Goal: Find specific page/section: Find specific page/section

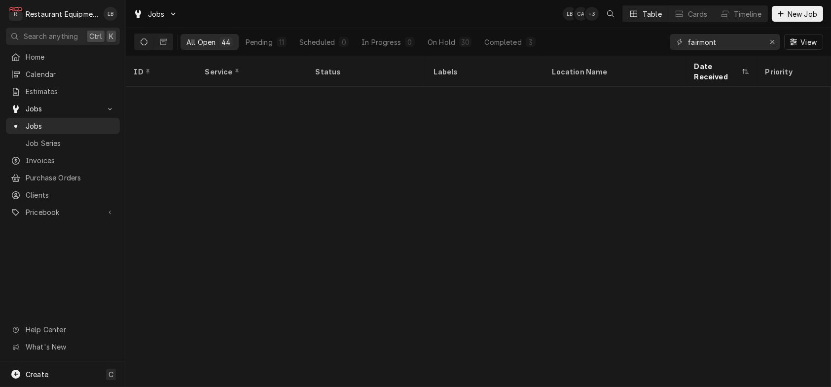
scroll to position [749, 0]
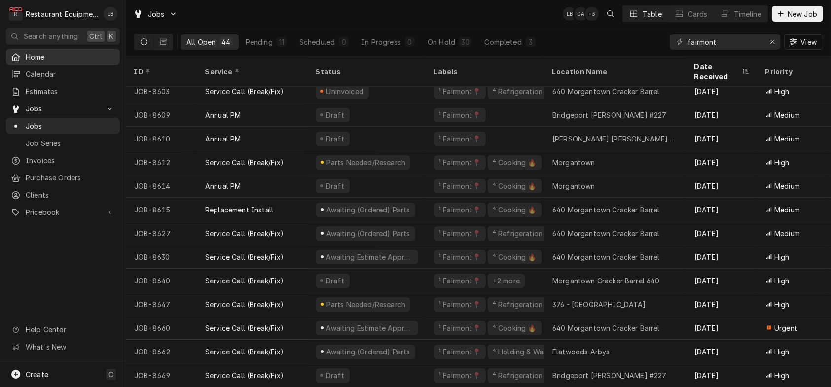
click at [48, 61] on span "Home" at bounding box center [70, 57] width 89 height 10
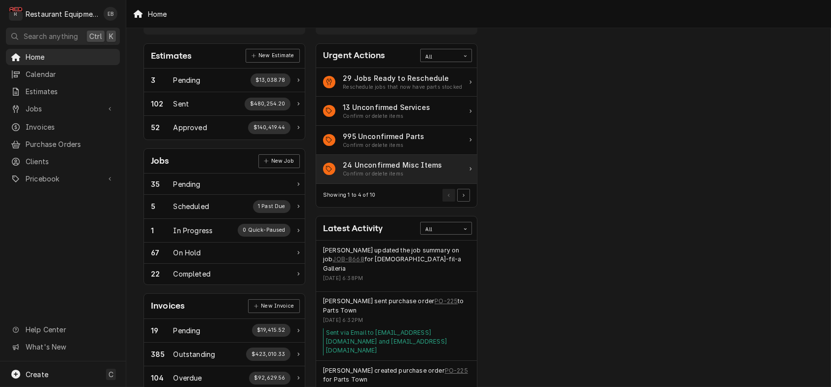
scroll to position [33, 0]
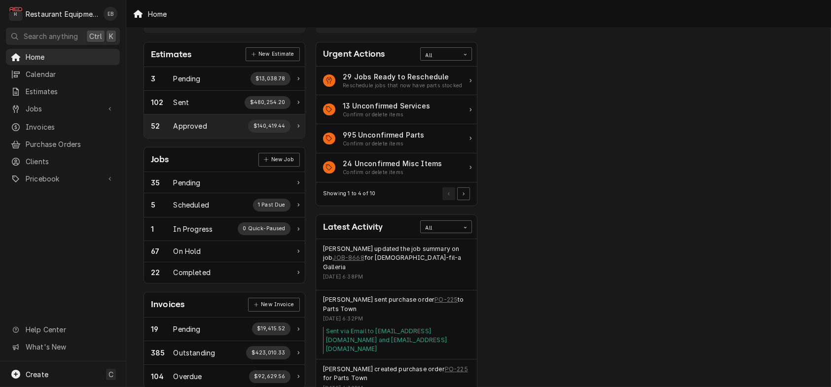
click at [229, 133] on div "52 Approved $140,419.44" at bounding box center [221, 126] width 140 height 13
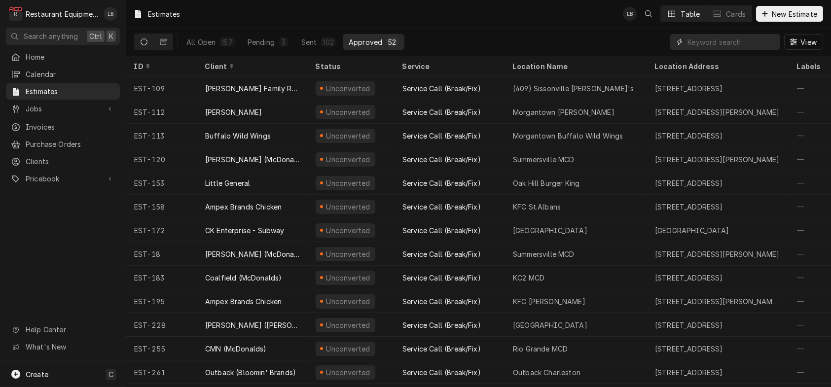
click at [728, 43] on input "Dynamic Content Wrapper" at bounding box center [732, 42] width 88 height 16
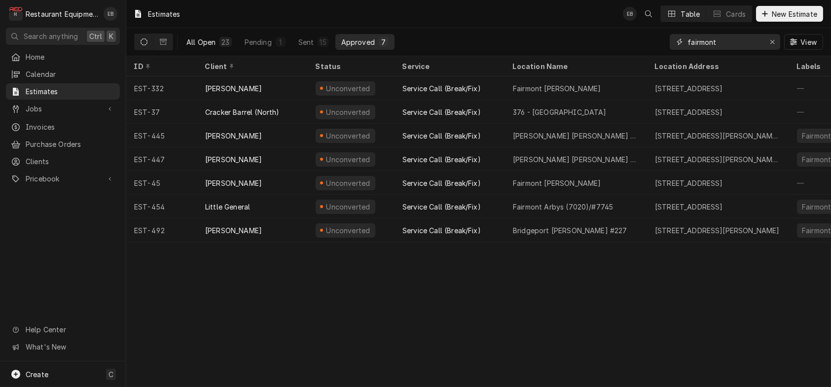
type input "fairmont"
click at [216, 47] on div "All Open" at bounding box center [201, 42] width 29 height 10
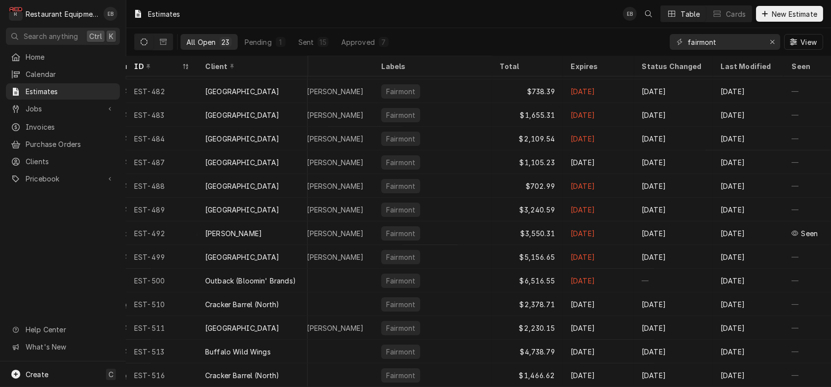
scroll to position [244, 494]
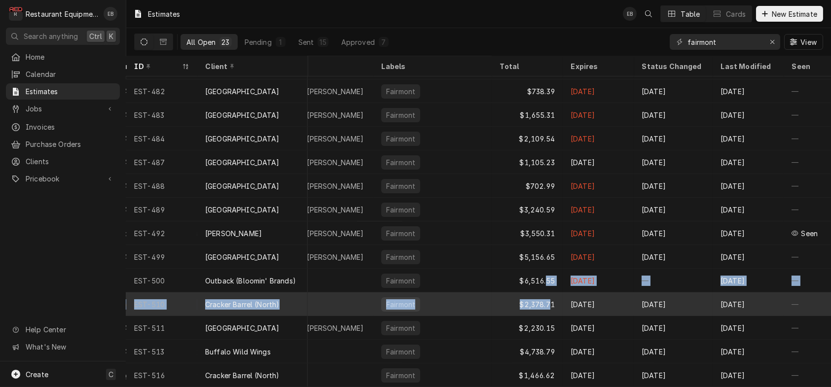
drag, startPoint x: 541, startPoint y: 282, endPoint x: 547, endPoint y: 296, distance: 15.7
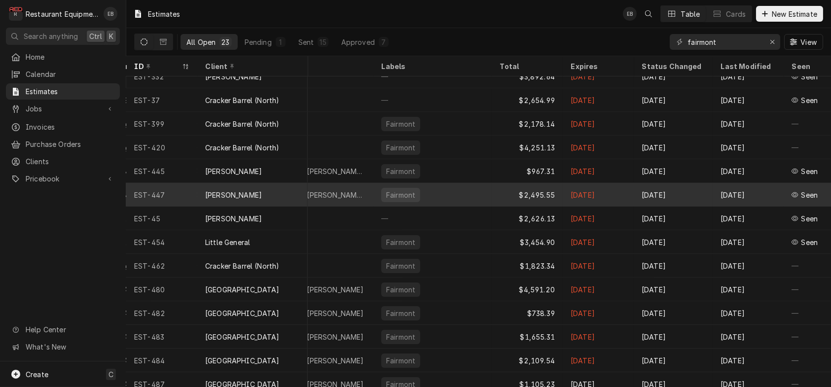
scroll to position [0, 494]
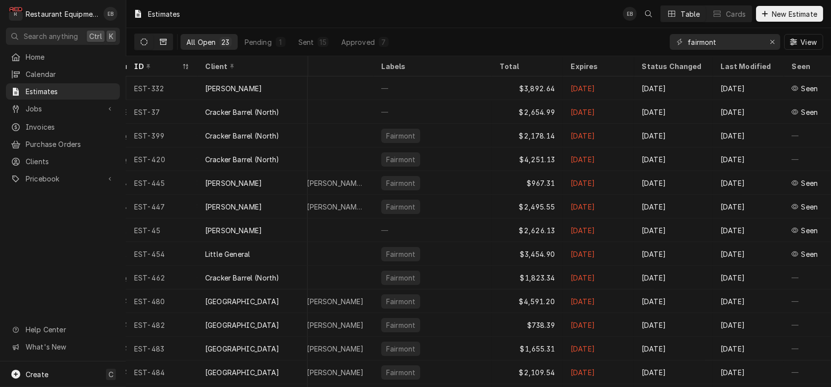
click at [167, 41] on icon "Dynamic Content Wrapper" at bounding box center [163, 42] width 7 height 6
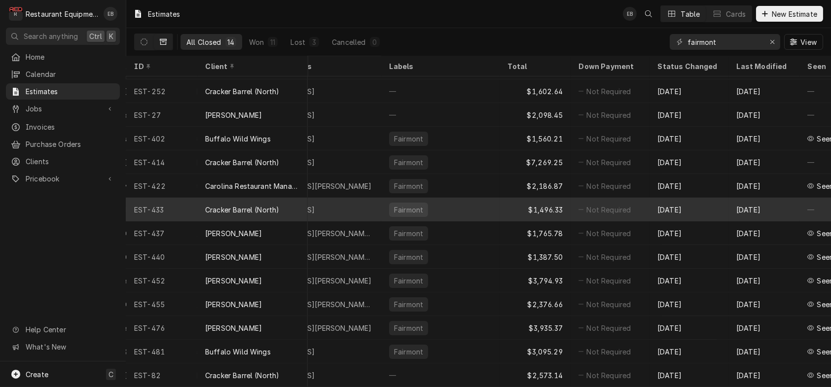
scroll to position [30, 471]
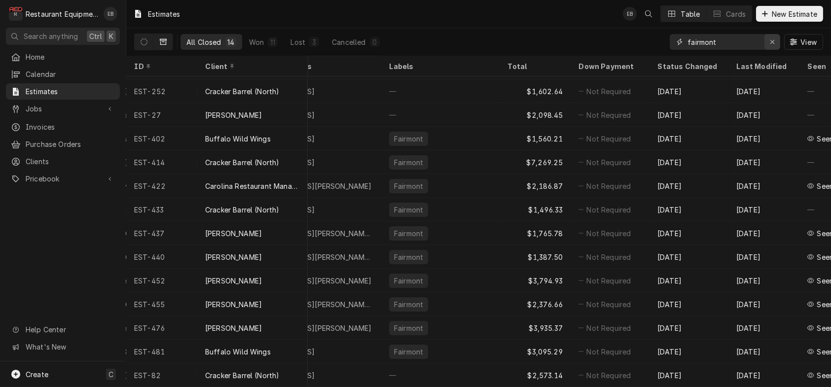
click at [770, 42] on icon "Erase input" at bounding box center [772, 41] width 5 height 7
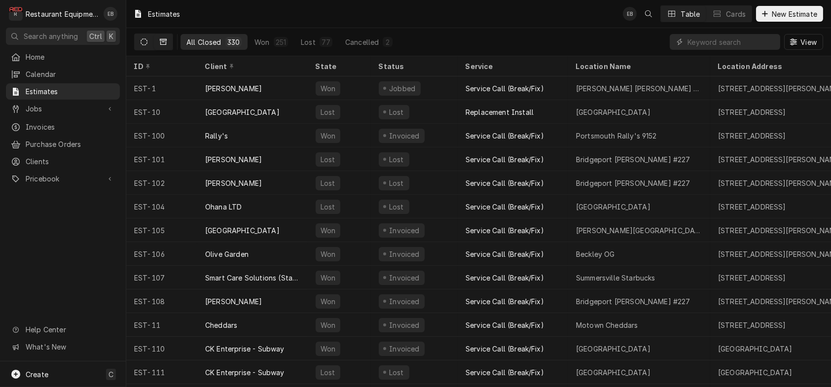
click at [148, 43] on icon "Dynamic Content Wrapper" at bounding box center [144, 41] width 7 height 7
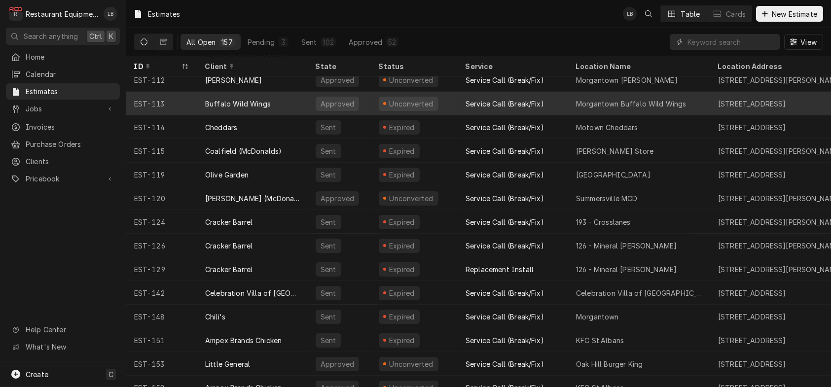
scroll to position [33, 0]
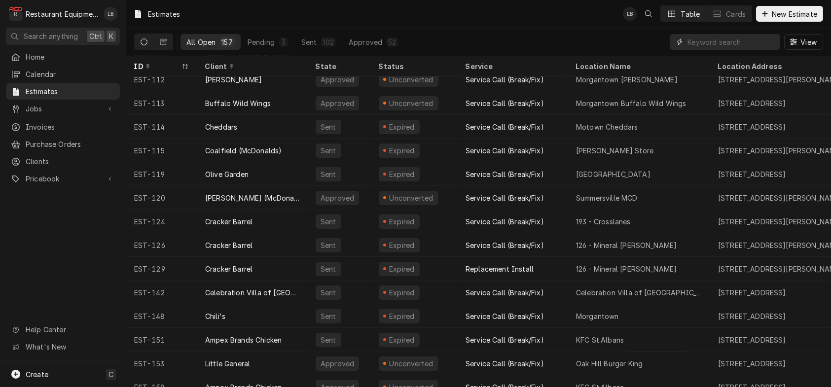
click at [730, 44] on input "Dynamic Content Wrapper" at bounding box center [732, 42] width 88 height 16
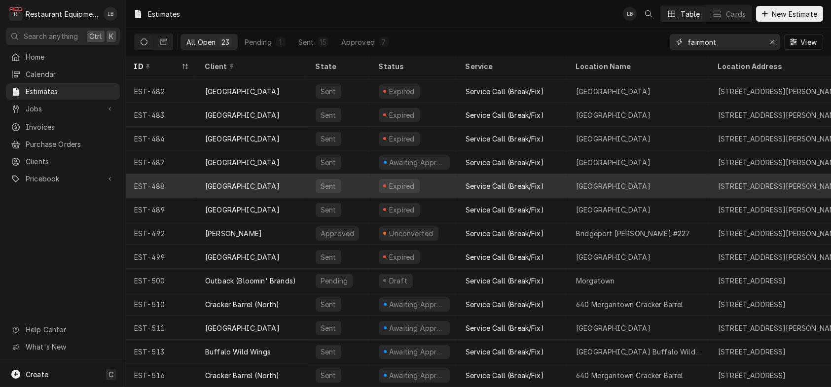
scroll to position [244, 0]
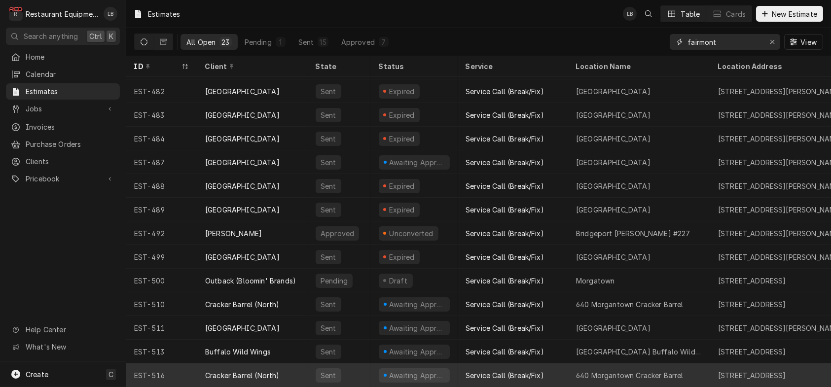
type input "fairmont"
click at [531, 371] on div "Service Call (Break/Fix)" at bounding box center [505, 376] width 78 height 10
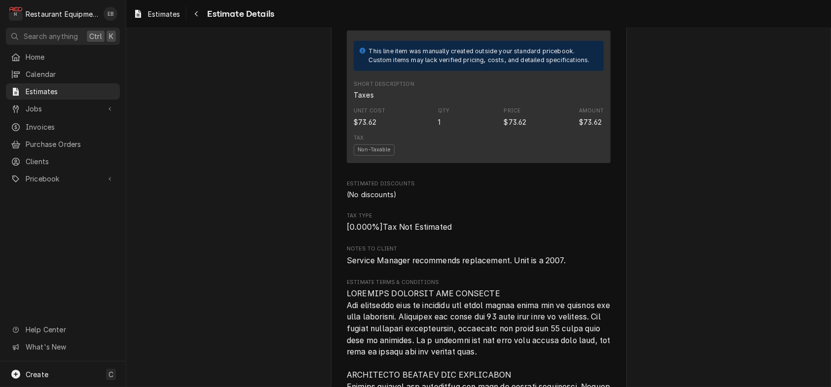
scroll to position [2199, 0]
click at [51, 59] on span "Home" at bounding box center [70, 57] width 89 height 10
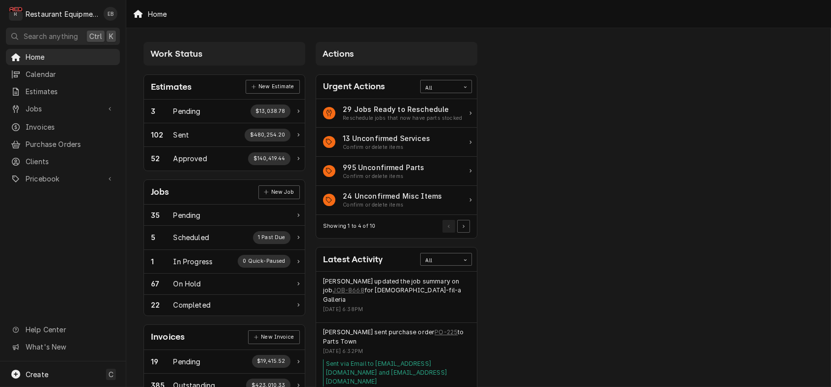
click at [159, 13] on div "Home" at bounding box center [150, 14] width 42 height 16
click at [147, 18] on div "Home" at bounding box center [150, 14] width 42 height 16
click at [60, 59] on span "Home" at bounding box center [70, 57] width 89 height 10
click at [48, 92] on span "Estimates" at bounding box center [70, 91] width 89 height 10
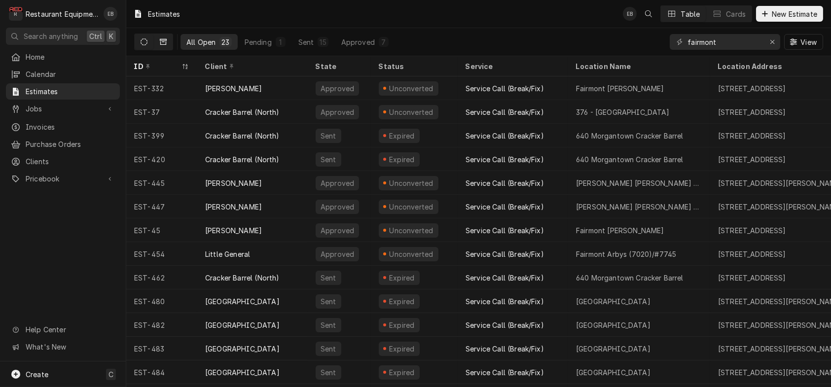
click at [167, 42] on icon "Dynamic Content Wrapper" at bounding box center [163, 41] width 7 height 7
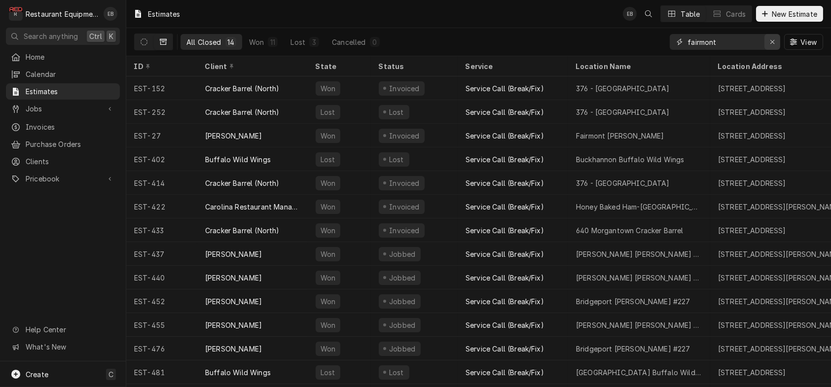
click at [771, 44] on icon "Erase input" at bounding box center [773, 42] width 4 height 4
click at [725, 43] on input "Dynamic Content Wrapper" at bounding box center [734, 42] width 93 height 16
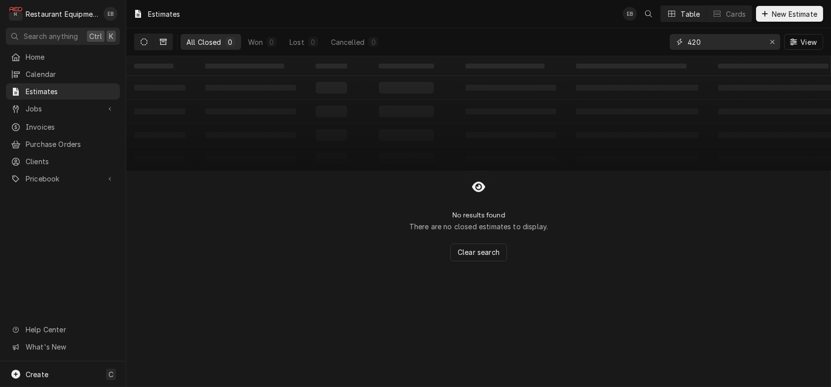
type input "420"
click at [148, 43] on icon "Dynamic Content Wrapper" at bounding box center [144, 41] width 7 height 7
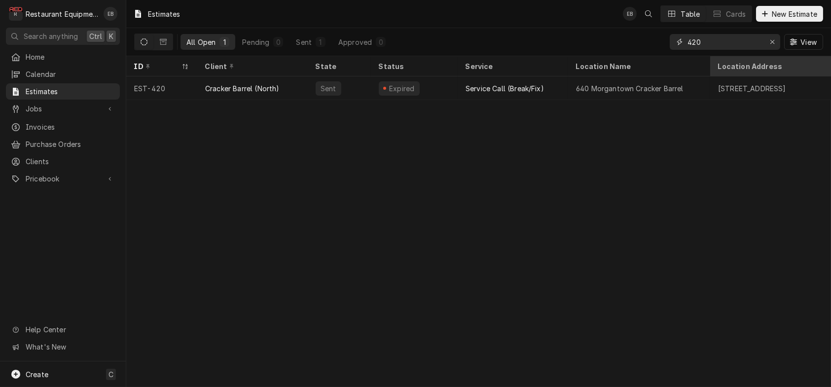
drag, startPoint x: 696, startPoint y: 51, endPoint x: 830, endPoint y: 78, distance: 136.9
click at [634, 62] on div "Estimates EB Table Cards New Estimate All Open 1 Pending 0 Sent 1 Approved 0 42…" at bounding box center [478, 193] width 705 height 387
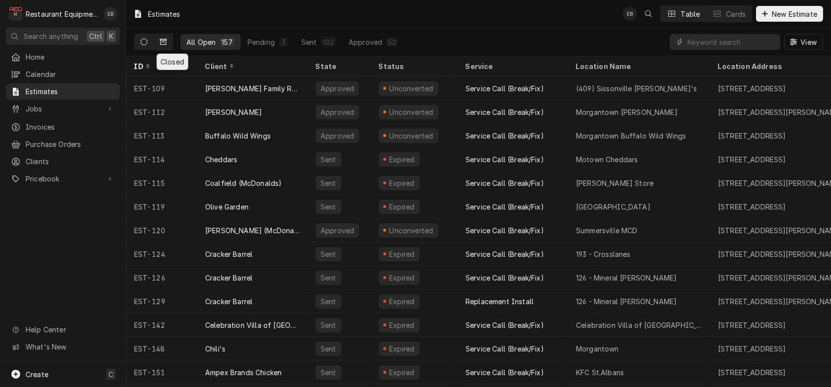
click at [167, 44] on icon "Dynamic Content Wrapper" at bounding box center [163, 42] width 7 height 6
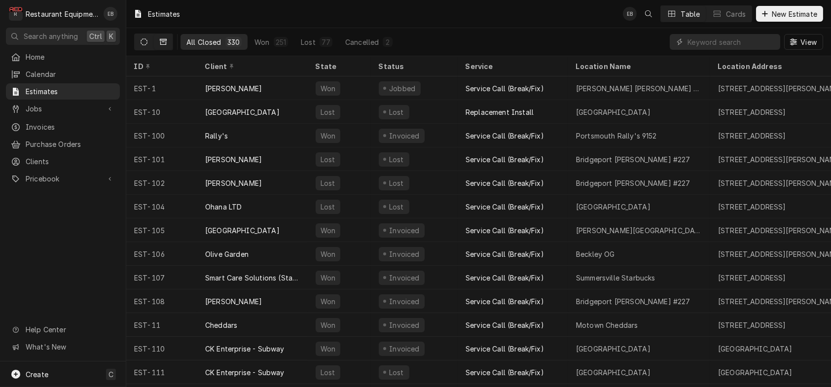
click at [153, 47] on button "Dynamic Content Wrapper" at bounding box center [144, 42] width 19 height 16
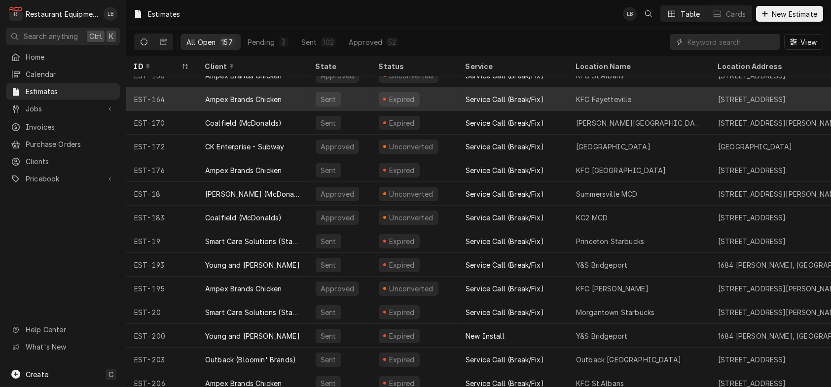
scroll to position [269, 0]
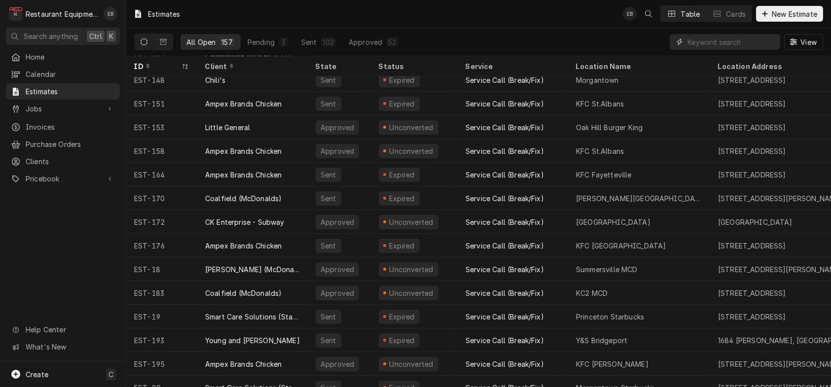
click at [705, 44] on input "Dynamic Content Wrapper" at bounding box center [732, 42] width 88 height 16
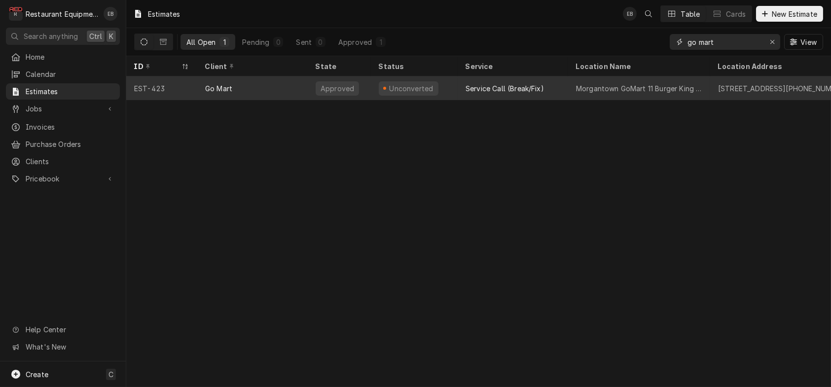
type input "go mart"
click at [533, 92] on div "Service Call (Break/Fix)" at bounding box center [505, 88] width 78 height 10
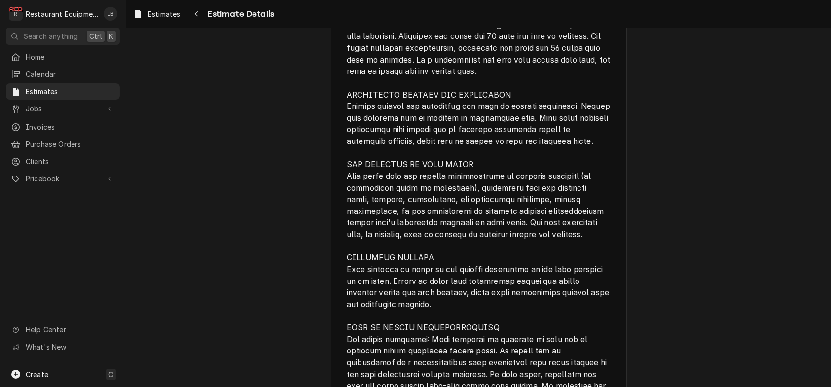
scroll to position [3542, 0]
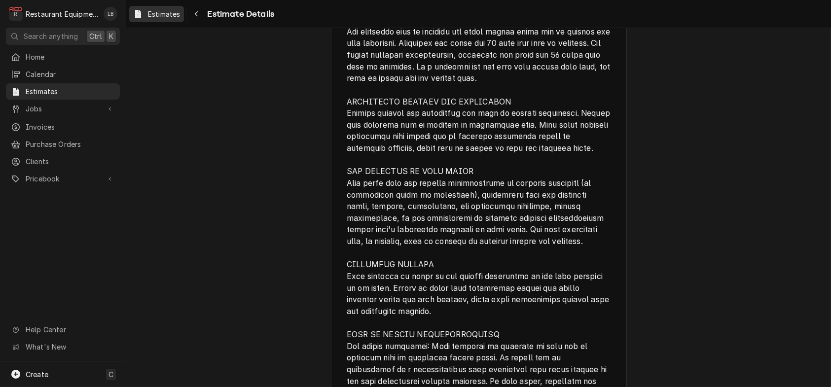
click at [179, 20] on div "Estimates" at bounding box center [156, 14] width 51 height 12
